Goal: Task Accomplishment & Management: Manage account settings

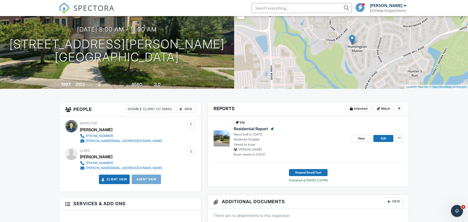
scroll to position [45, 0]
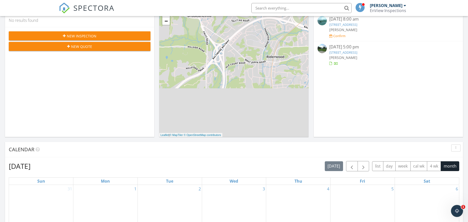
scroll to position [240, 0]
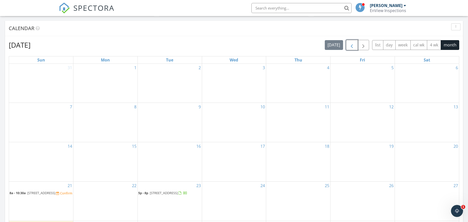
click at [350, 43] on span "button" at bounding box center [352, 45] width 6 height 6
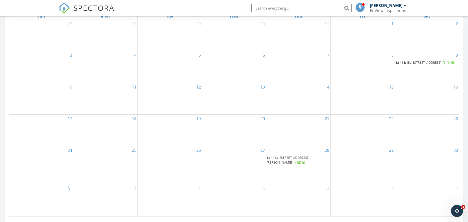
scroll to position [289, 0]
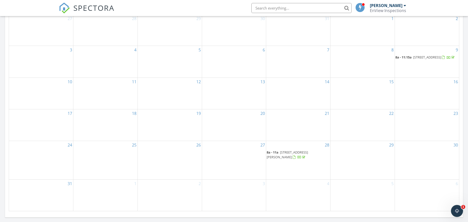
click at [294, 156] on span "1001 Hidden Moss Dr, Cockeysville 21030" at bounding box center [287, 154] width 41 height 9
